Goal: Task Accomplishment & Management: Complete application form

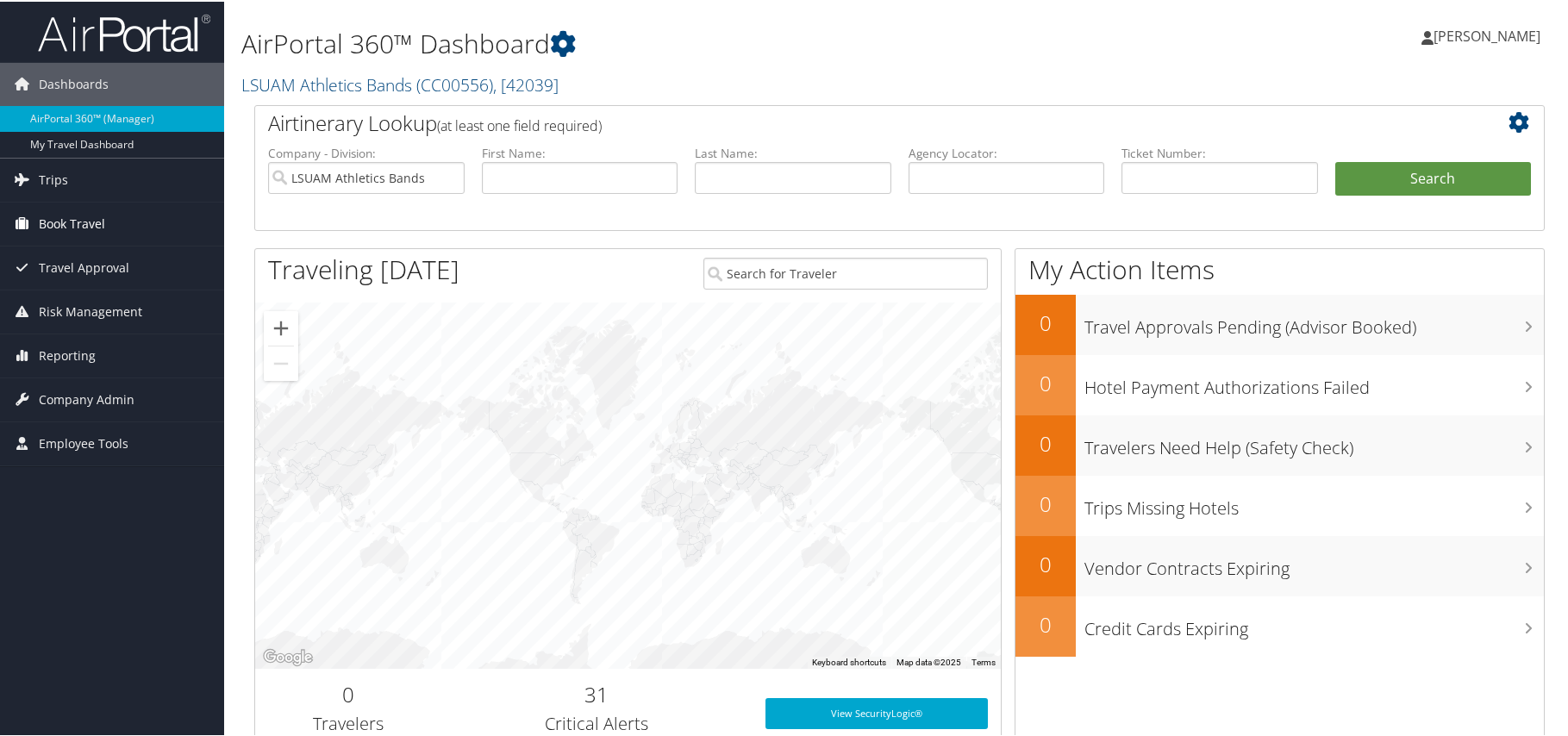
click at [76, 222] on span "Book Travel" at bounding box center [72, 222] width 66 height 43
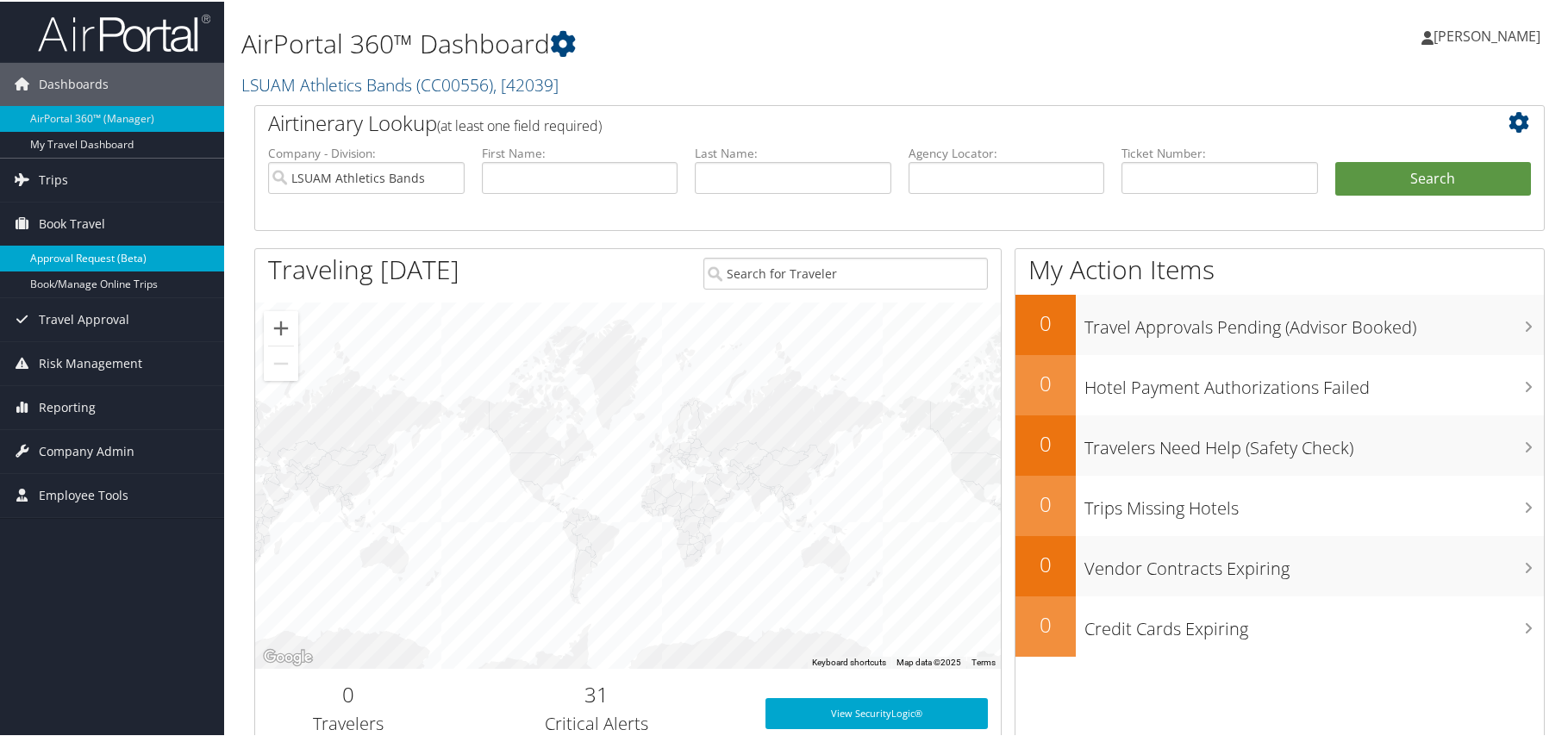
click at [85, 248] on link "Approval Request (Beta)" at bounding box center [112, 256] width 224 height 25
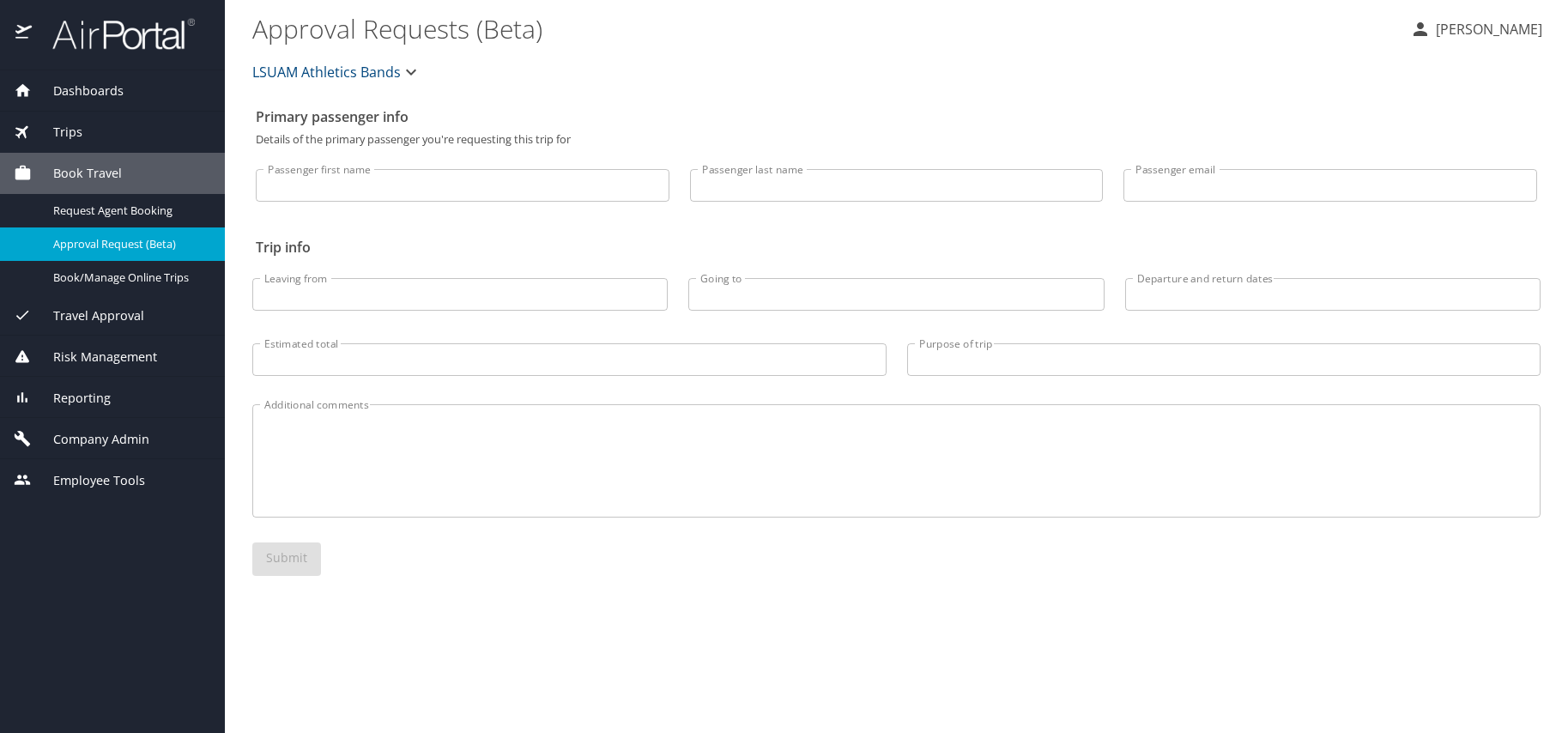
click at [365, 183] on input "Passenger first name" at bounding box center [463, 185] width 414 height 33
type input "Weston"
type input "Lewis"
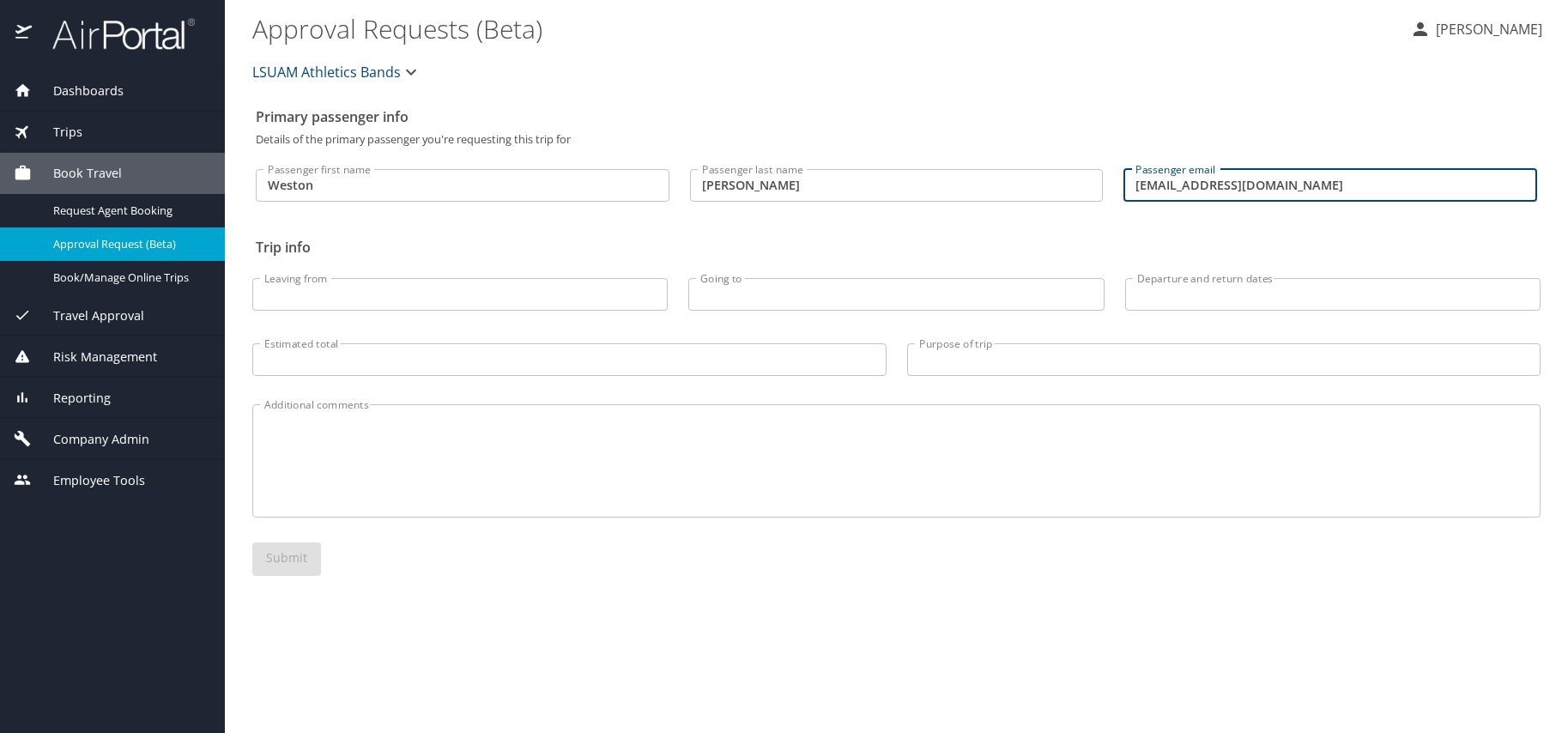
type input "wslewis@gmail.com"
click at [911, 112] on h2 "Primary passenger info" at bounding box center [897, 116] width 1282 height 27
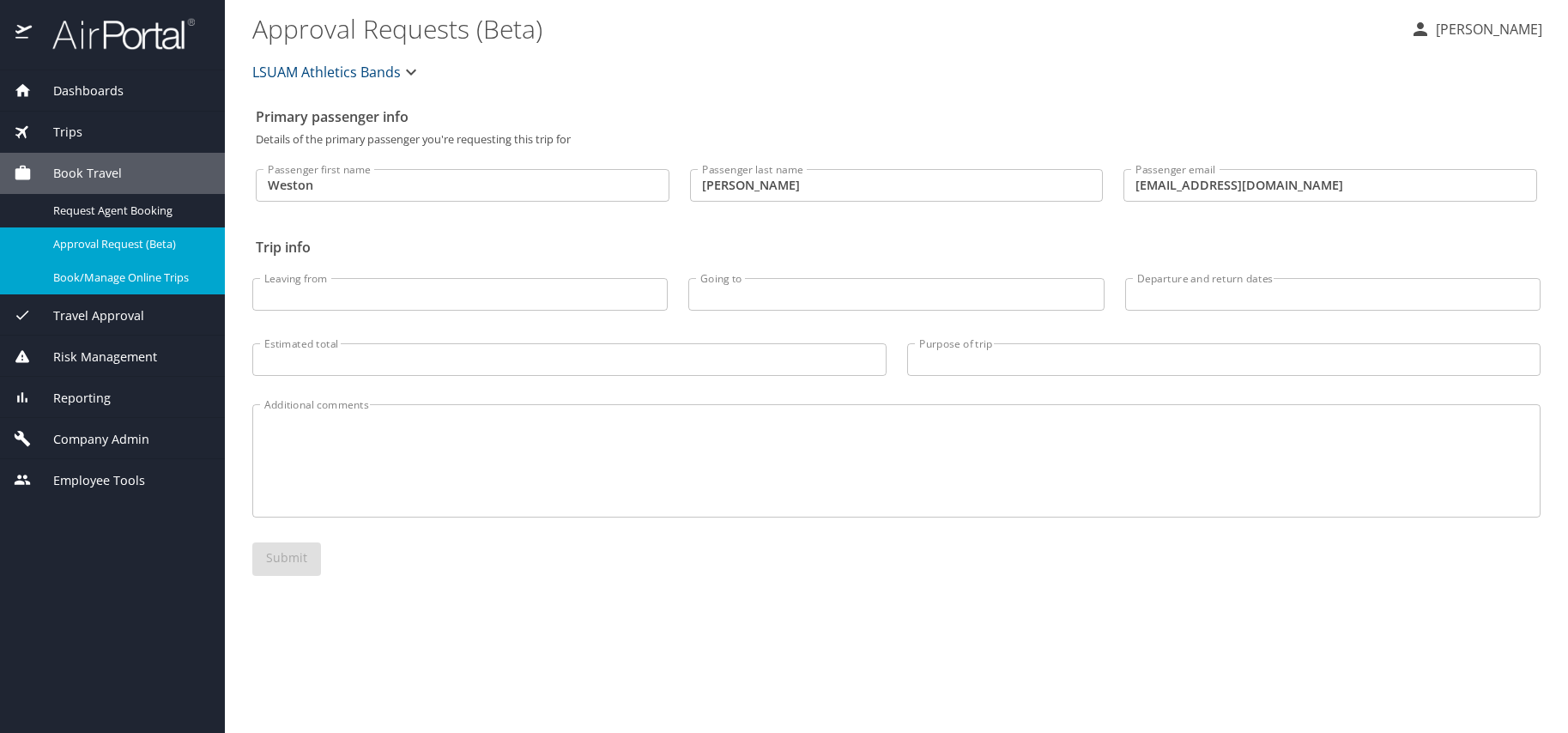
click at [86, 278] on span "Book/Manage Online Trips" at bounding box center [129, 277] width 151 height 16
